Goal: Find specific page/section: Find specific page/section

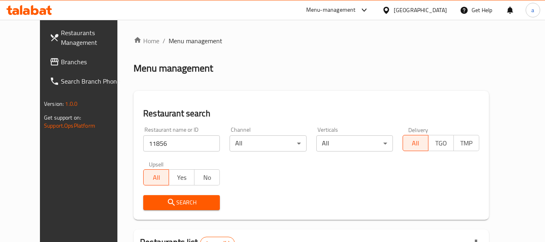
scroll to position [111, 0]
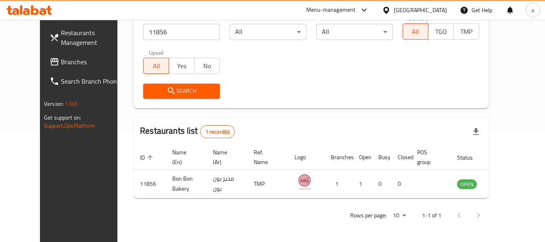
click at [419, 8] on div "[GEOGRAPHIC_DATA]" at bounding box center [420, 10] width 53 height 9
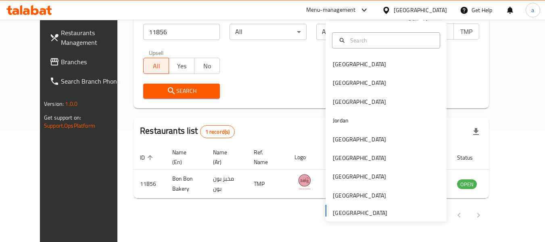
click at [419, 8] on div "[GEOGRAPHIC_DATA]" at bounding box center [420, 10] width 53 height 9
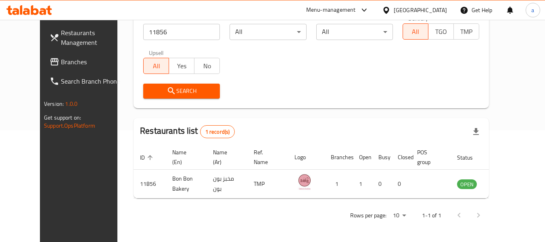
click at [61, 59] on span "Branches" at bounding box center [93, 62] width 64 height 10
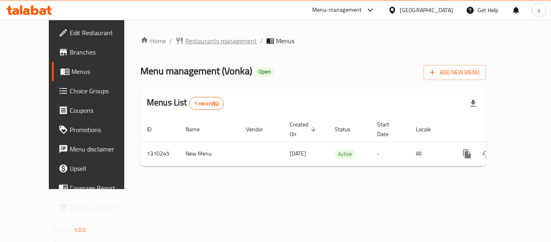
click at [195, 46] on span "Restaurants management" at bounding box center [221, 41] width 72 height 10
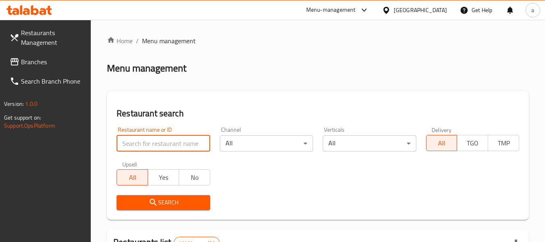
drag, startPoint x: 184, startPoint y: 143, endPoint x: 187, endPoint y: 155, distance: 11.6
click at [184, 143] on input "search" at bounding box center [163, 143] width 93 height 16
paste input "705394"
type input "705394"
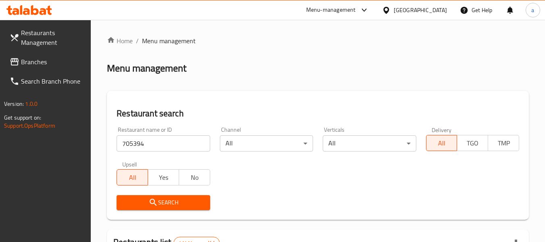
click at [190, 201] on span "Search" at bounding box center [163, 202] width 80 height 10
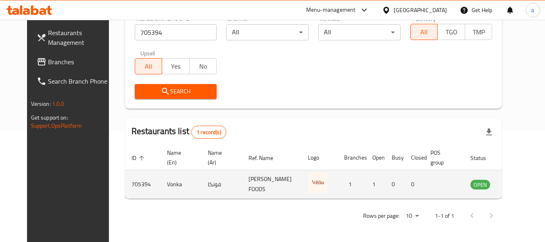
scroll to position [111, 0]
